Goal: Navigation & Orientation: Find specific page/section

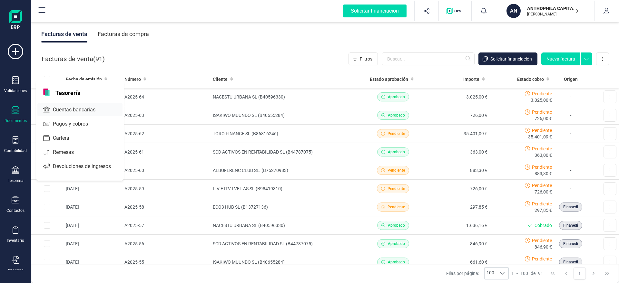
click at [75, 111] on span "Cuentas bancarias" at bounding box center [78, 110] width 57 height 8
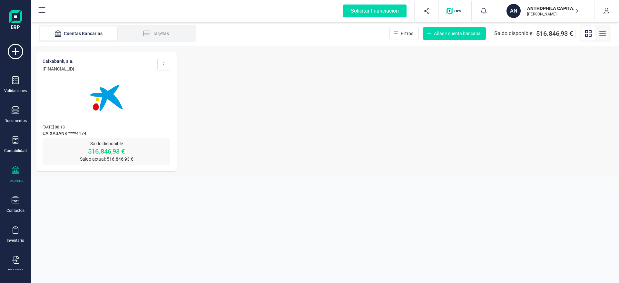
click at [543, 14] on p "[PERSON_NAME]" at bounding box center [553, 14] width 52 height 5
click at [123, 90] on img at bounding box center [106, 98] width 54 height 54
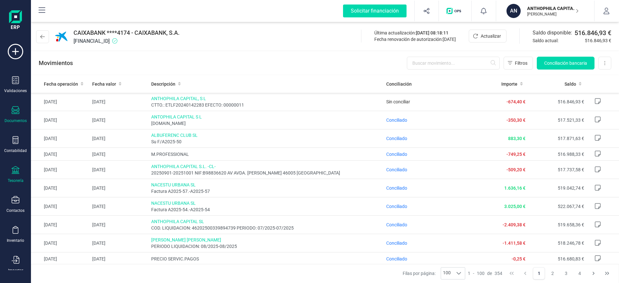
click at [16, 111] on icon at bounding box center [16, 110] width 8 height 8
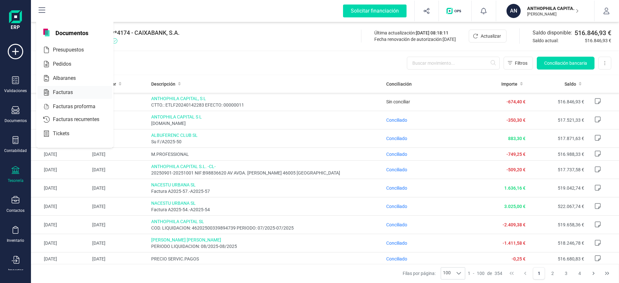
click at [73, 91] on div at bounding box center [79, 93] width 12 height 8
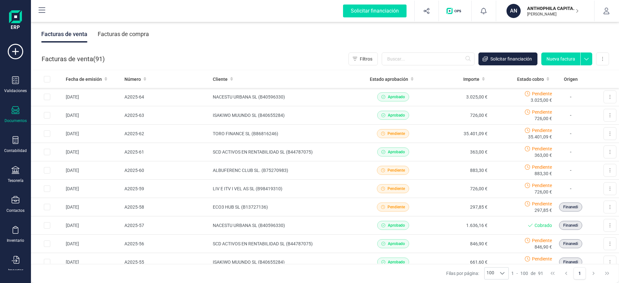
click at [546, 13] on p "[PERSON_NAME]" at bounding box center [553, 14] width 52 height 5
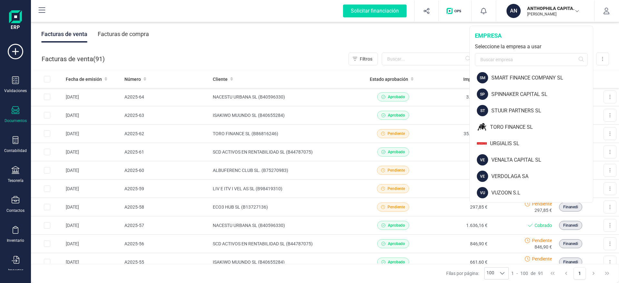
scroll to position [759, 0]
click at [518, 130] on div "TORO FINANCE SL" at bounding box center [531, 126] width 122 height 16
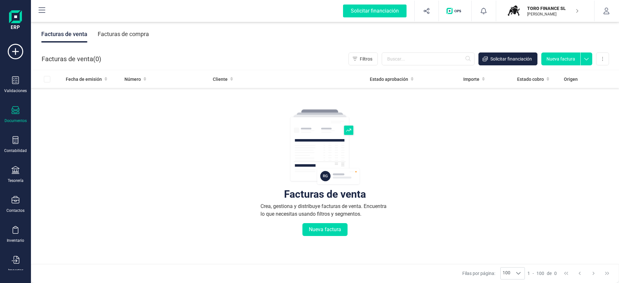
click at [19, 146] on div "Contabilidad" at bounding box center [16, 144] width 26 height 17
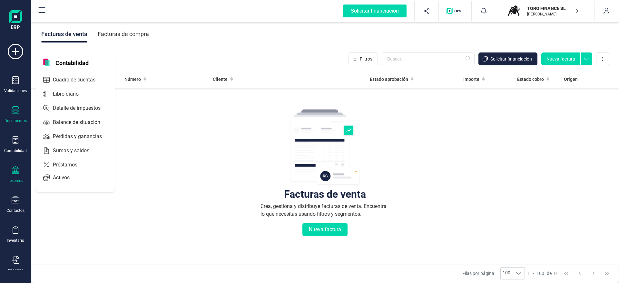
click at [5, 179] on div "Tesorería" at bounding box center [16, 174] width 26 height 17
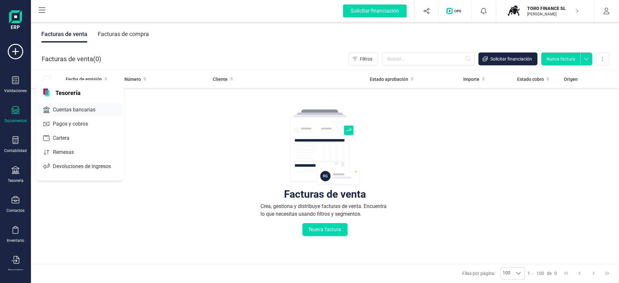
click at [59, 108] on span "Cuentas bancarias" at bounding box center [78, 110] width 57 height 8
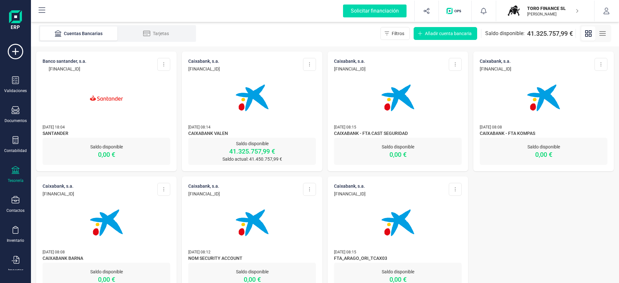
click at [228, 109] on img at bounding box center [252, 98] width 54 height 54
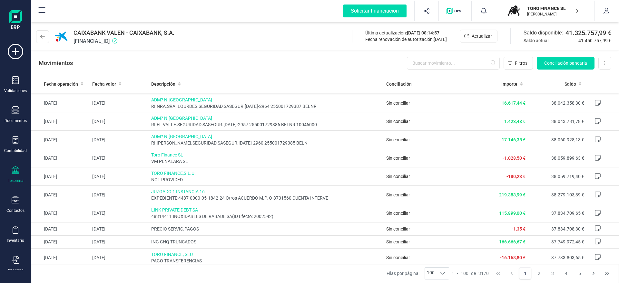
scroll to position [902, 0]
click at [544, 10] on p "TORO FINANCE SL" at bounding box center [553, 8] width 52 height 6
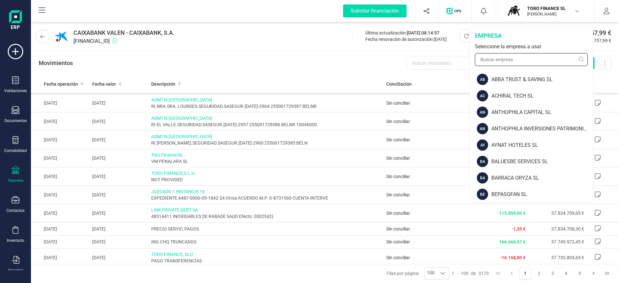
click at [537, 62] on input "text" at bounding box center [531, 59] width 113 height 13
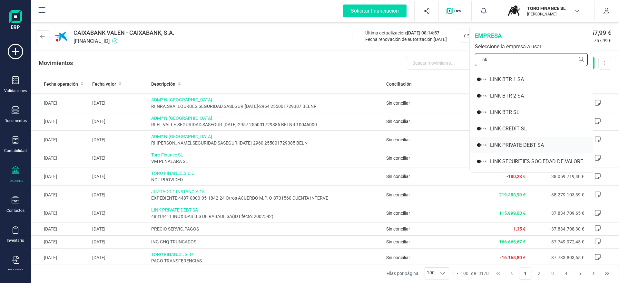
type input "link"
click at [490, 145] on div "LINK PRIVATE DEBT SA" at bounding box center [541, 145] width 103 height 8
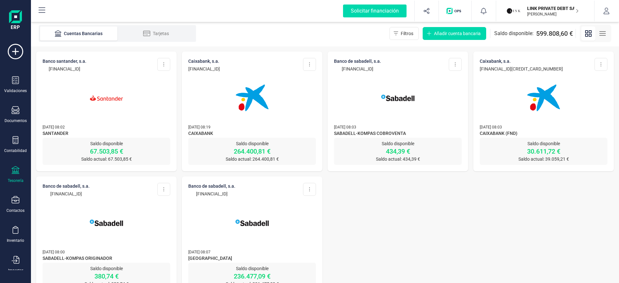
click at [410, 225] on div "BANCO SANTANDER, S.A. [FINANCIAL_ID] Editar cuenta Actualizar Desconectar cuent…" at bounding box center [325, 173] width 588 height 255
click at [548, 9] on p "LINK PRIVATE DEBT SA" at bounding box center [553, 8] width 52 height 6
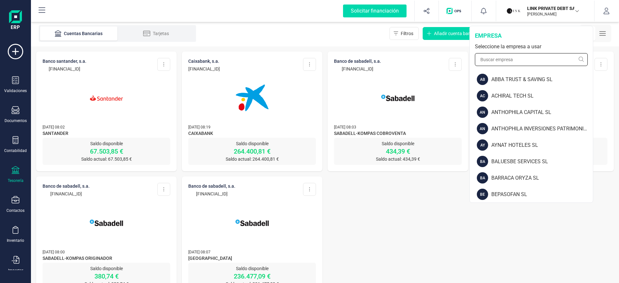
click at [538, 53] on input "text" at bounding box center [531, 59] width 113 height 13
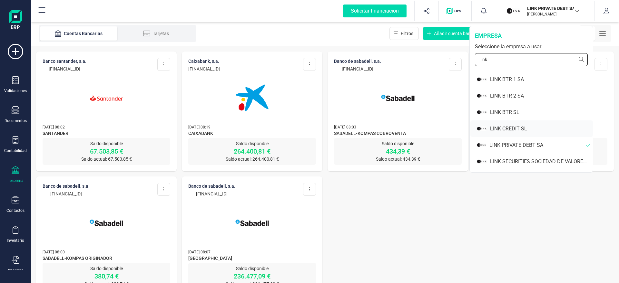
type input "link"
click at [507, 128] on div "LINK CREDIT SL" at bounding box center [541, 129] width 103 height 8
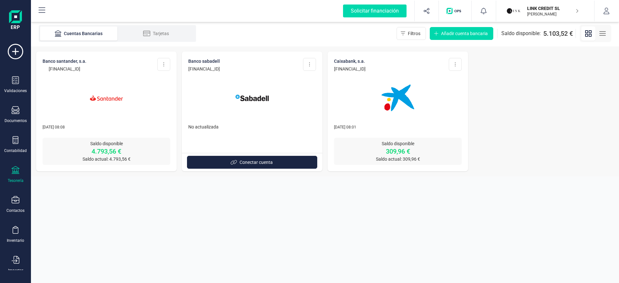
drag, startPoint x: 550, startPoint y: 12, endPoint x: 547, endPoint y: 15, distance: 3.7
click at [550, 12] on div "LINK CREDIT SL [PERSON_NAME]" at bounding box center [549, 11] width 50 height 14
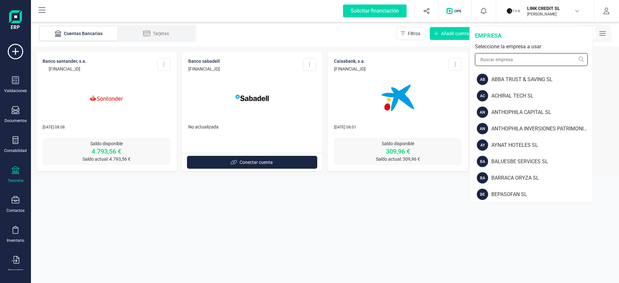
click at [528, 61] on input "text" at bounding box center [531, 59] width 113 height 13
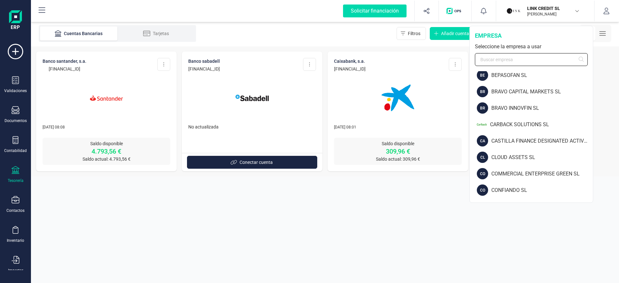
scroll to position [130, 0]
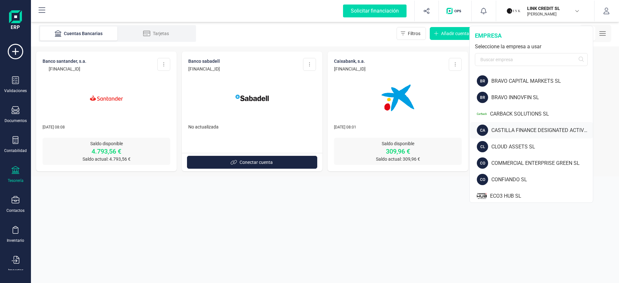
click at [524, 130] on div "CASTILLA FINANCE DESIGNATED ACTIVITY COMPANY" at bounding box center [542, 131] width 102 height 8
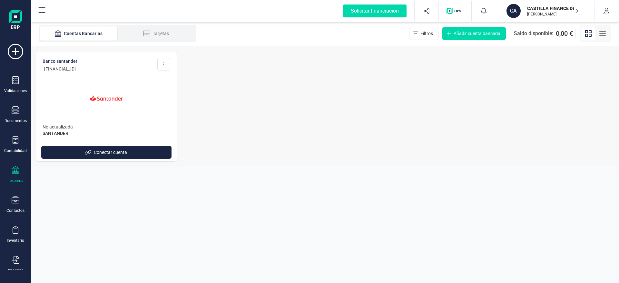
click at [553, 6] on p "CASTILLA FINANCE DESIGNATED ACTIVITY COMPANY" at bounding box center [553, 8] width 52 height 6
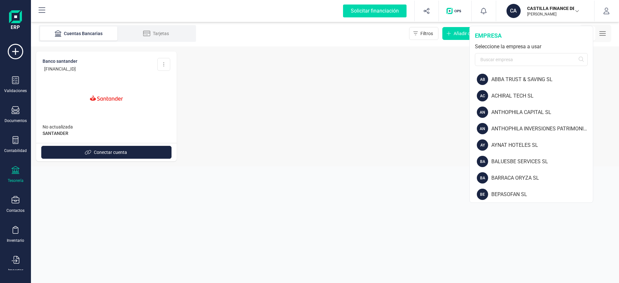
click at [553, 6] on p "CASTILLA FINANCE DESIGNATED ACTIVITY COMPANY" at bounding box center [553, 8] width 52 height 6
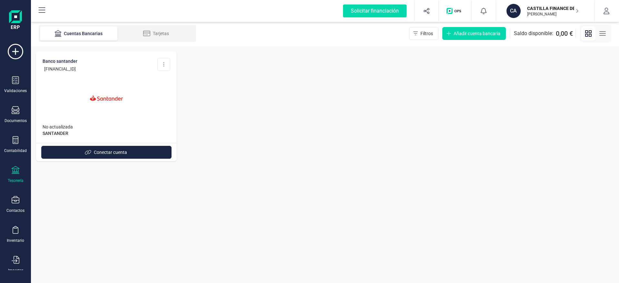
click at [143, 83] on div at bounding box center [107, 94] width 128 height 44
click at [101, 100] on img at bounding box center [106, 98] width 54 height 54
click at [544, 14] on p "[PERSON_NAME]" at bounding box center [553, 14] width 52 height 5
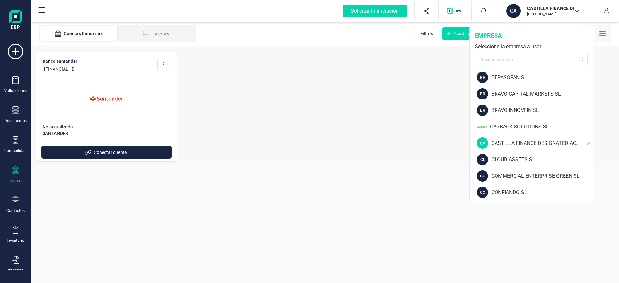
scroll to position [117, 0]
click at [509, 61] on input "text" at bounding box center [531, 59] width 113 height 13
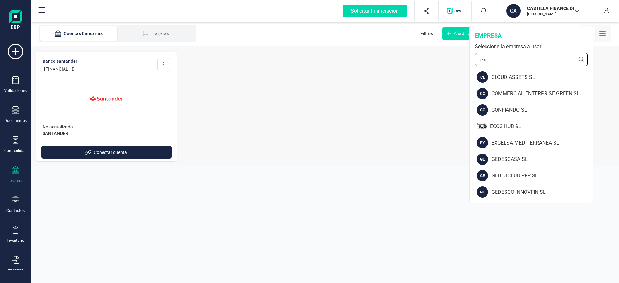
scroll to position [0, 0]
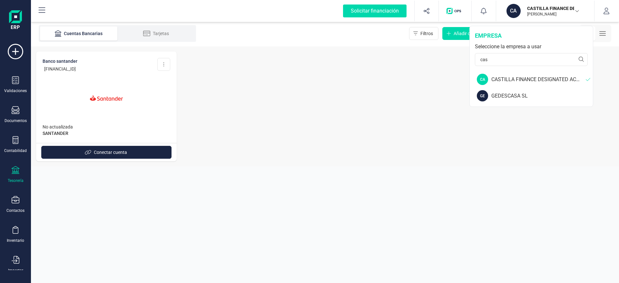
click at [530, 76] on div "CASTILLA FINANCE DESIGNATED ACTIVITY COMPANY" at bounding box center [538, 80] width 94 height 8
click at [524, 61] on input "cas" at bounding box center [531, 59] width 113 height 13
type input "tor"
click at [484, 92] on img at bounding box center [482, 95] width 10 height 11
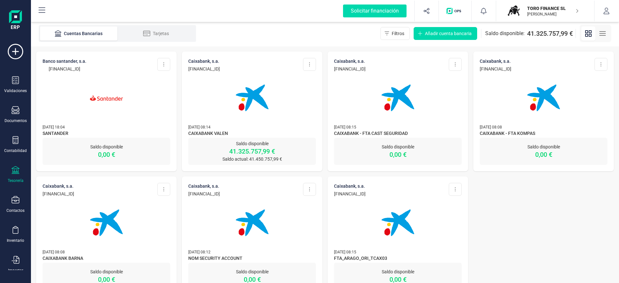
click at [322, 133] on div "CAIXABANK, S.A. [FINANCIAL_ID] Editar cuenta Actualizar Desconectar cuenta Elim…" at bounding box center [252, 95] width 140 height 86
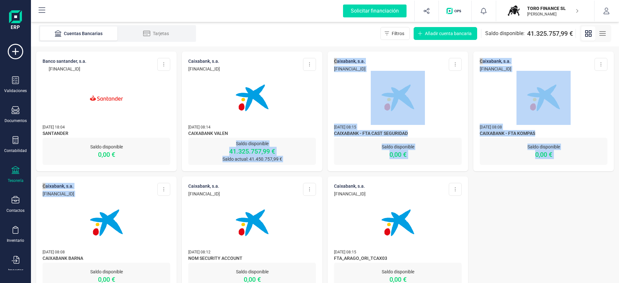
drag, startPoint x: 322, startPoint y: 133, endPoint x: 165, endPoint y: 199, distance: 170.1
click at [165, 199] on div "BANCO SANTANDER, S.A. [FINANCIAL_ID] Editar cuenta Actualizar Desconectar cuent…" at bounding box center [325, 173] width 588 height 255
